Goal: Check status: Check status

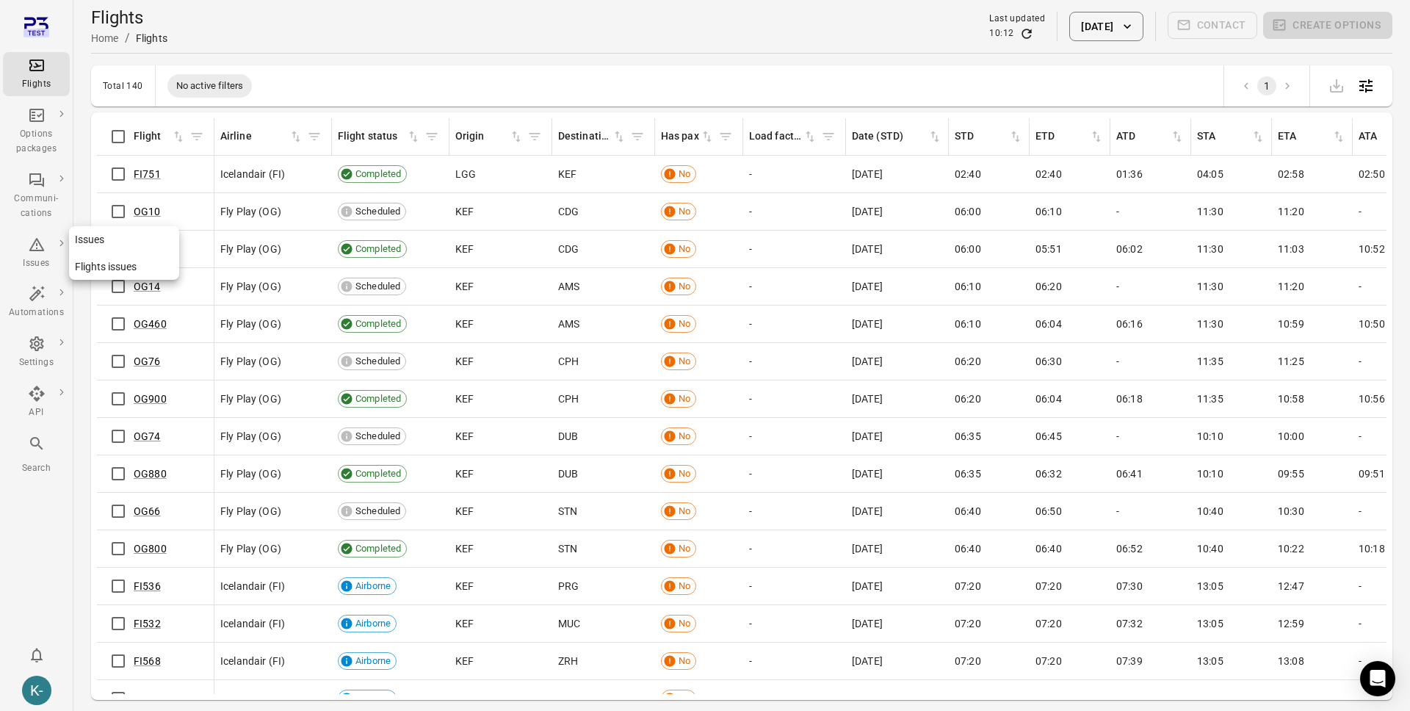
click at [101, 242] on link "Issues" at bounding box center [124, 239] width 110 height 27
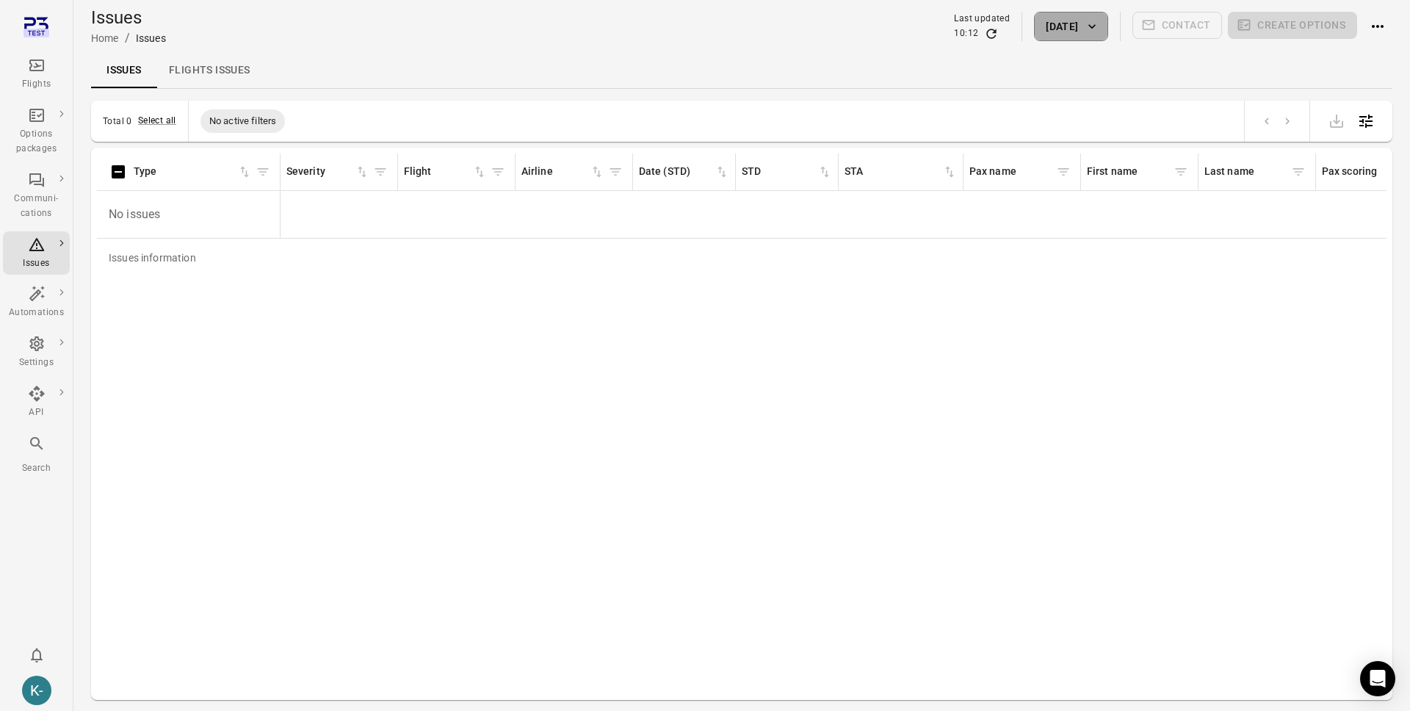
click at [1073, 16] on button "[DATE]" at bounding box center [1070, 26] width 73 height 29
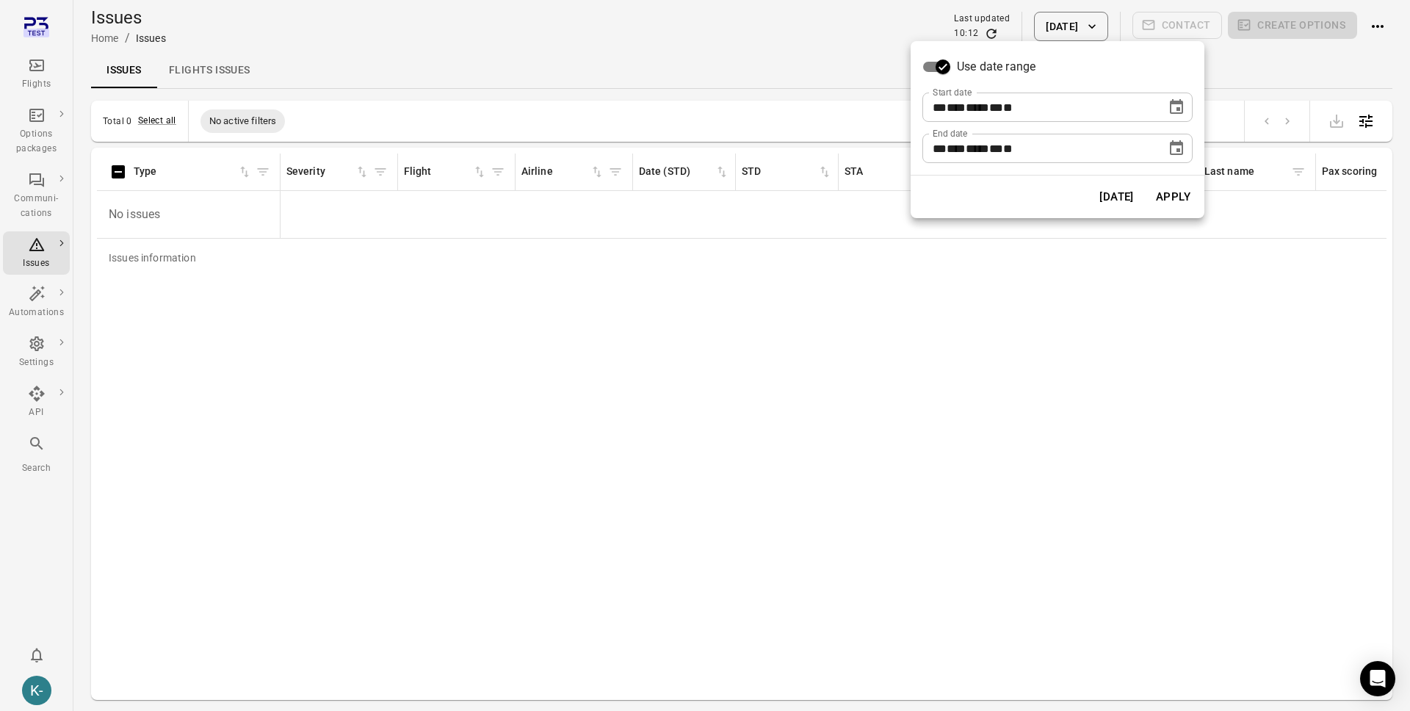
click at [1175, 142] on icon "Choose date, selected date is Sep 22, 2025" at bounding box center [1176, 147] width 13 height 15
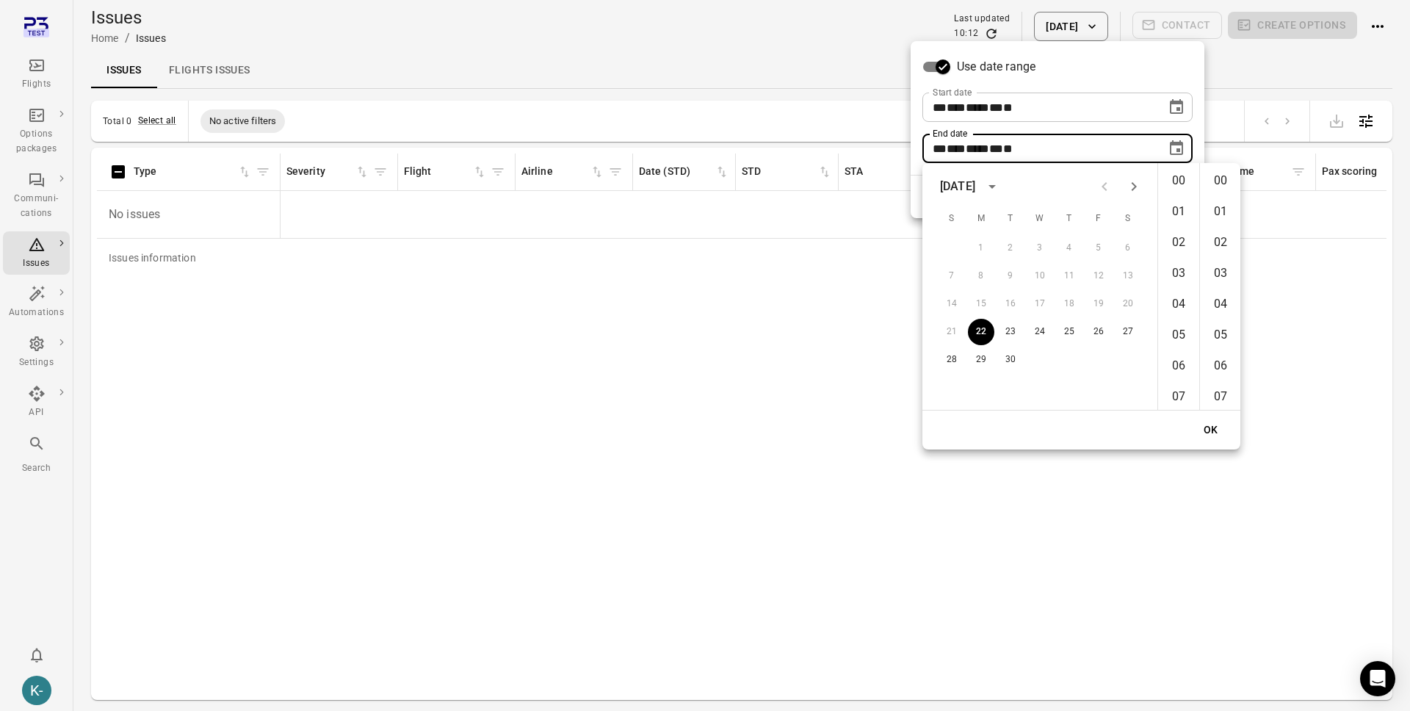
scroll to position [1606, 0]
click at [1137, 181] on icon "Next month" at bounding box center [1134, 187] width 18 height 18
click at [1031, 360] on button "31" at bounding box center [1039, 360] width 26 height 26
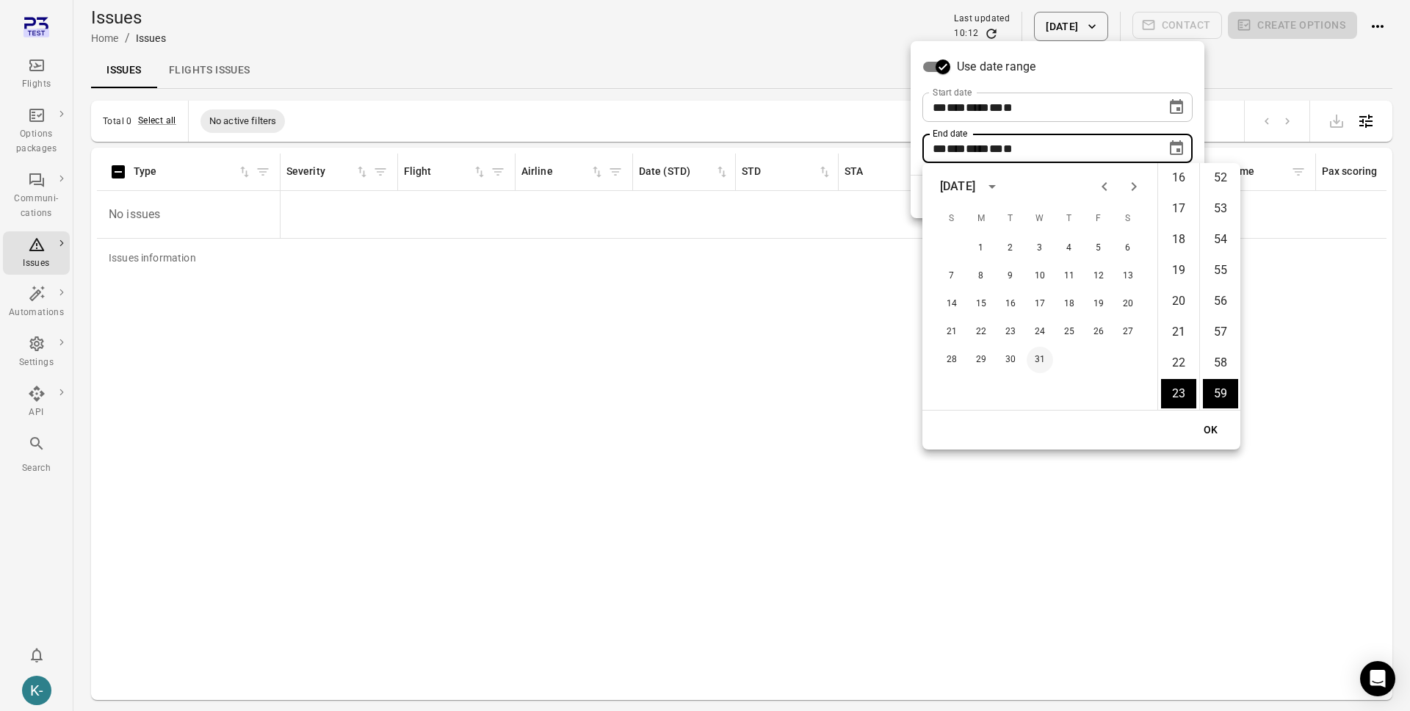
type input "**********"
click at [1200, 418] on button "OK" at bounding box center [1210, 429] width 47 height 27
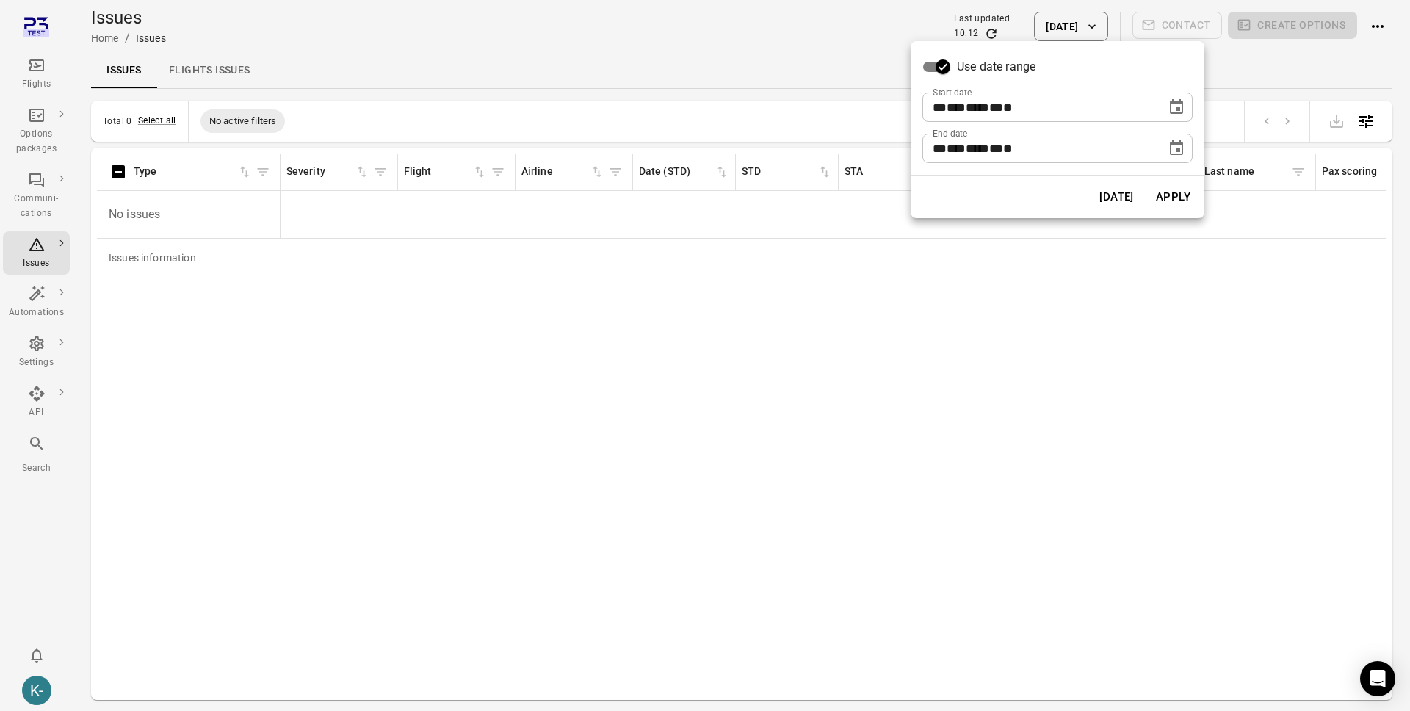
click at [1169, 185] on button "Apply" at bounding box center [1172, 196] width 51 height 31
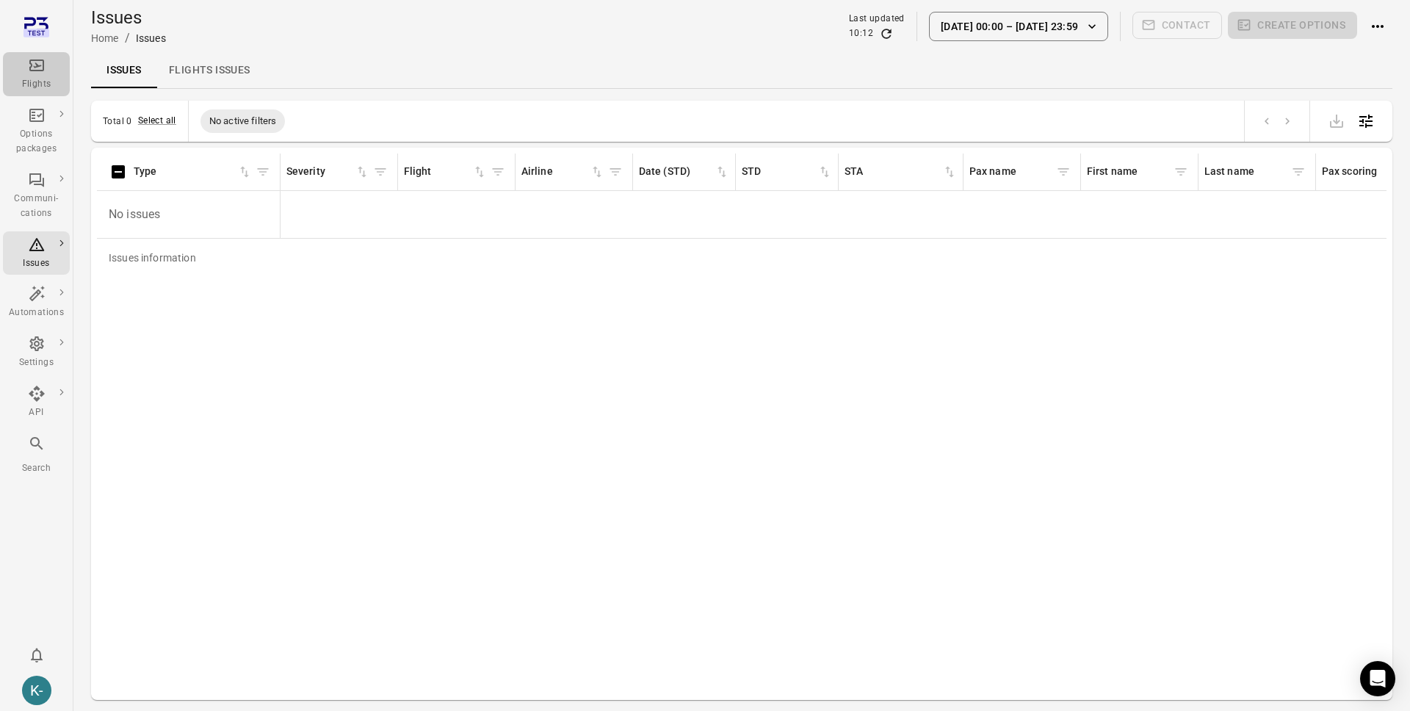
click at [29, 68] on icon "Main navigation" at bounding box center [36, 65] width 15 height 12
